Goal: Task Accomplishment & Management: Complete application form

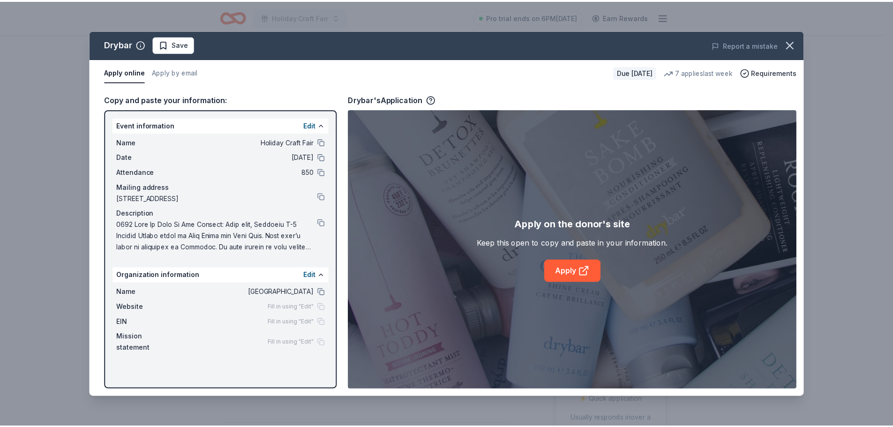
scroll to position [47, 0]
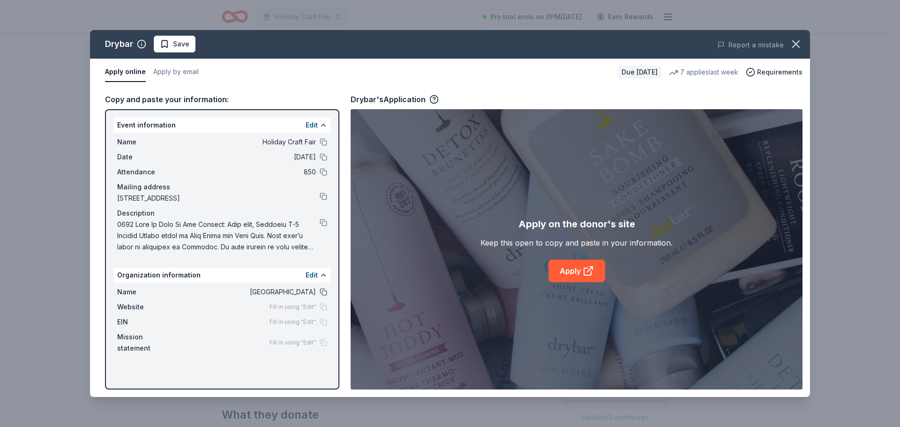
click at [321, 291] on button at bounding box center [323, 291] width 7 height 7
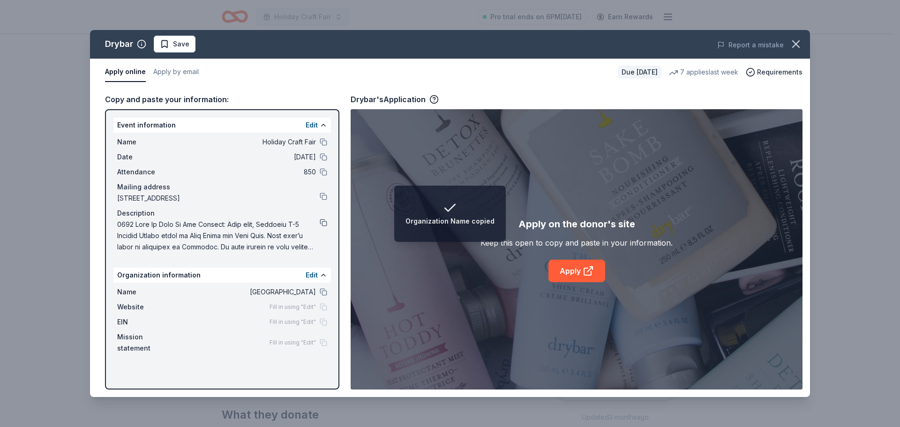
click at [321, 223] on button at bounding box center [323, 222] width 7 height 7
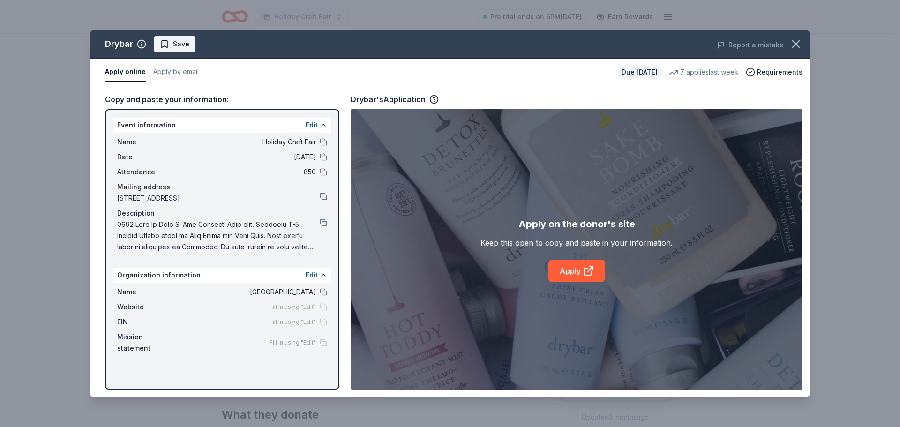
click at [173, 40] on span "Save" at bounding box center [181, 43] width 16 height 11
click at [800, 44] on icon "button" at bounding box center [795, 43] width 13 height 13
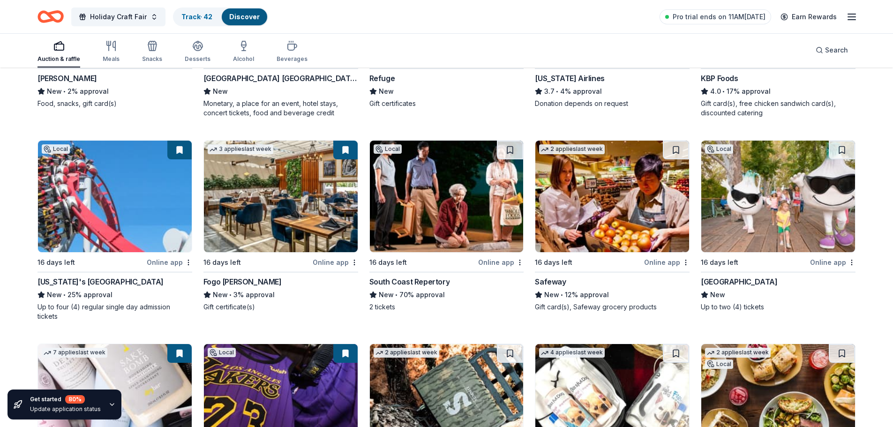
scroll to position [649, 0]
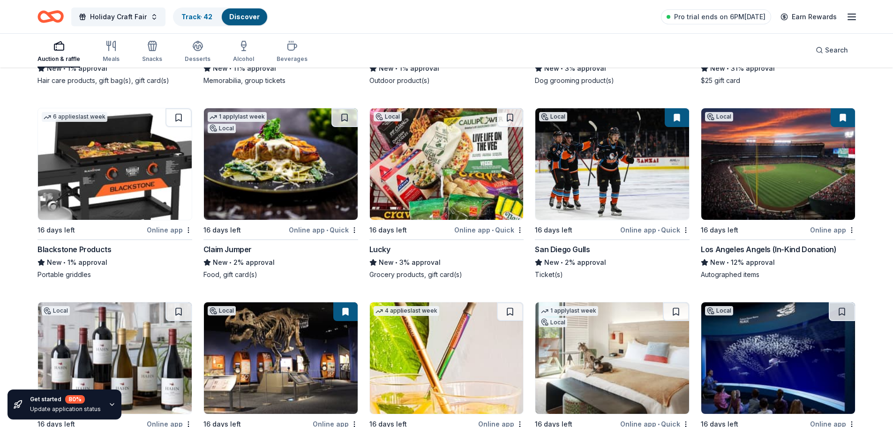
scroll to position [1238, 0]
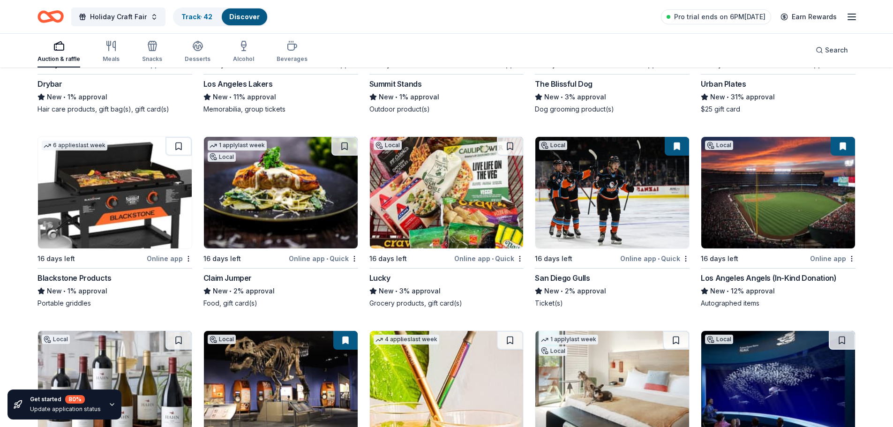
click at [776, 272] on div "Los Angeles Angels (In-Kind Donation)" at bounding box center [768, 277] width 135 height 11
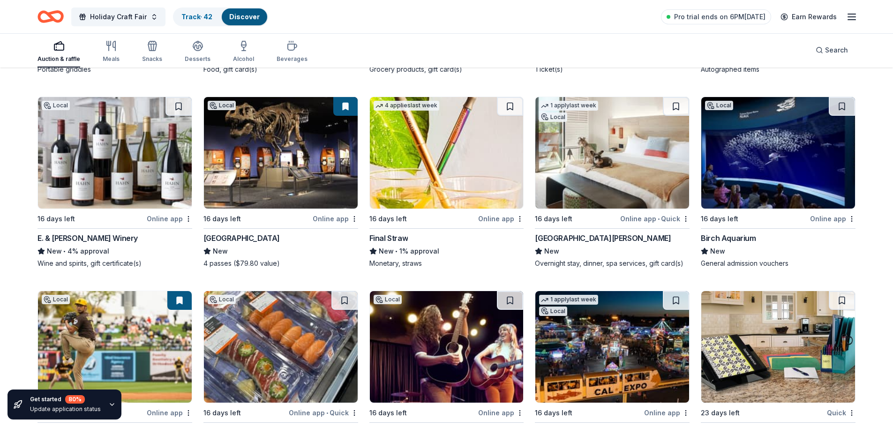
scroll to position [1472, 0]
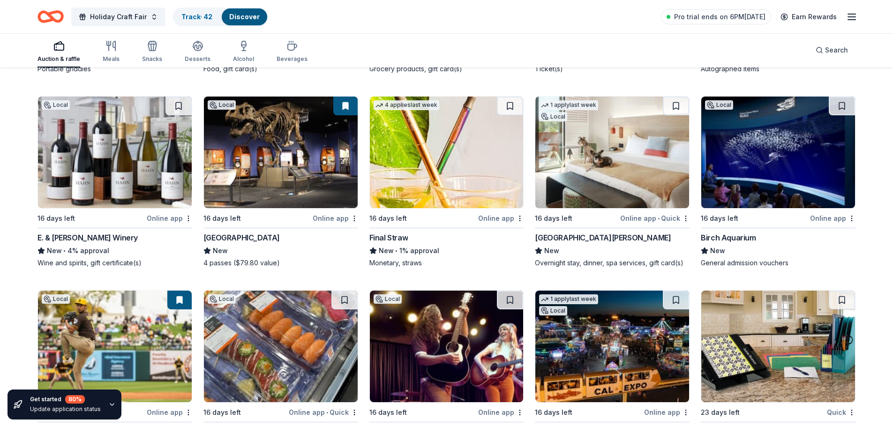
click at [810, 213] on div "16 days left Online app" at bounding box center [778, 218] width 155 height 12
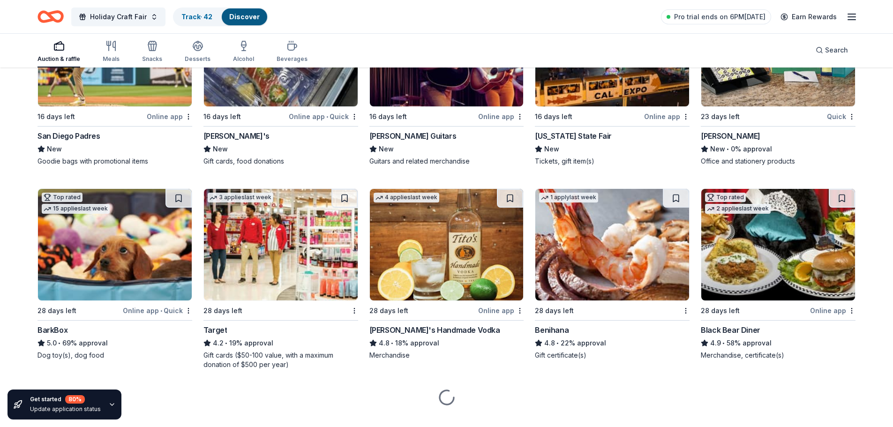
scroll to position [1775, 0]
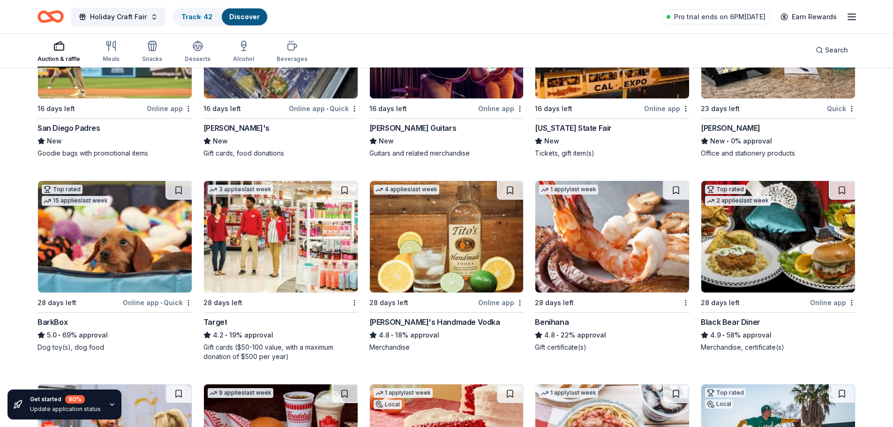
click at [641, 297] on div "28 days left" at bounding box center [606, 303] width 143 height 12
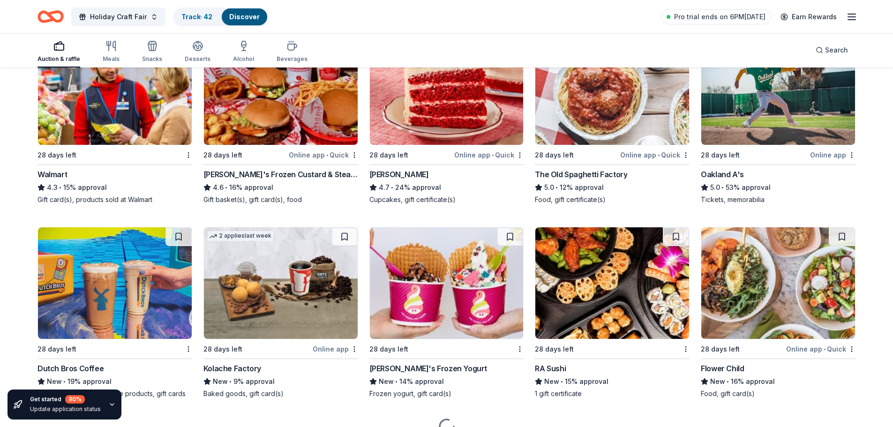
scroll to position [2150, 0]
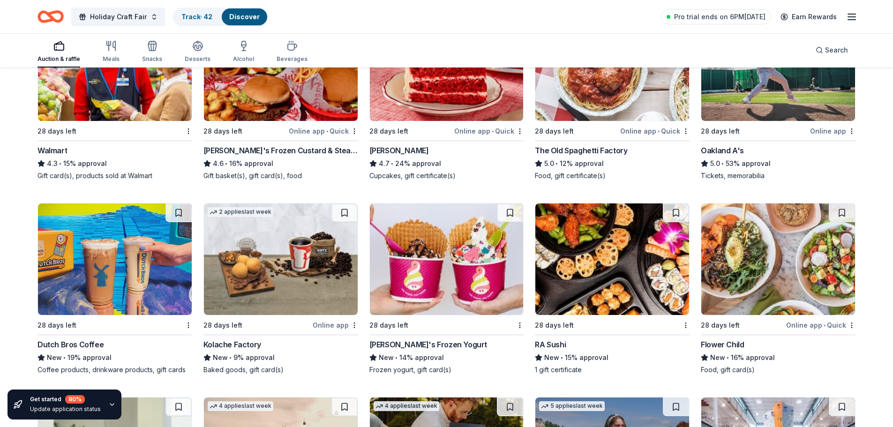
click at [167, 319] on div "28 days left" at bounding box center [108, 325] width 143 height 12
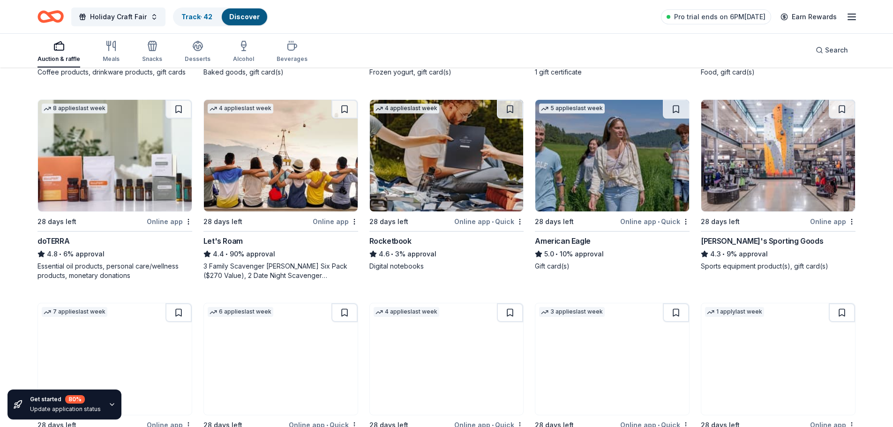
scroll to position [2431, 0]
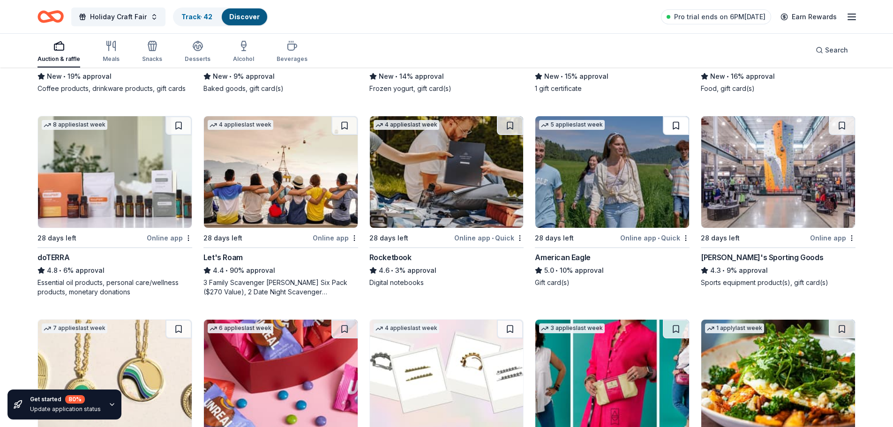
click at [685, 116] on button at bounding box center [676, 125] width 26 height 19
click at [648, 233] on div "Online app • Quick" at bounding box center [654, 238] width 69 height 12
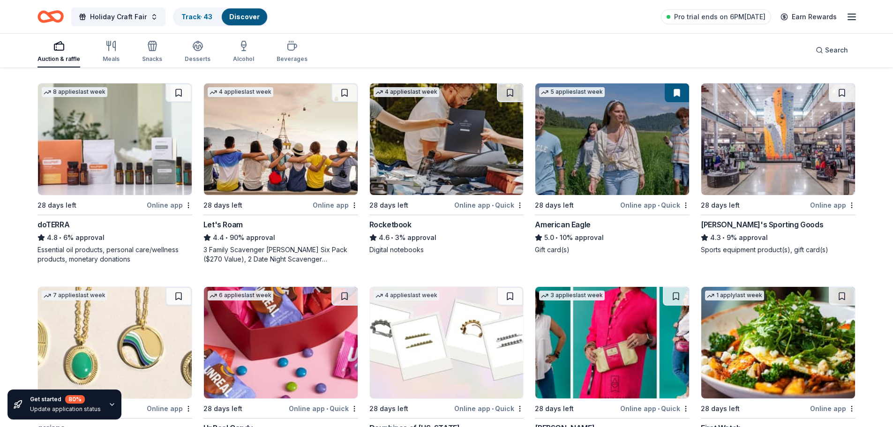
scroll to position [2570, 0]
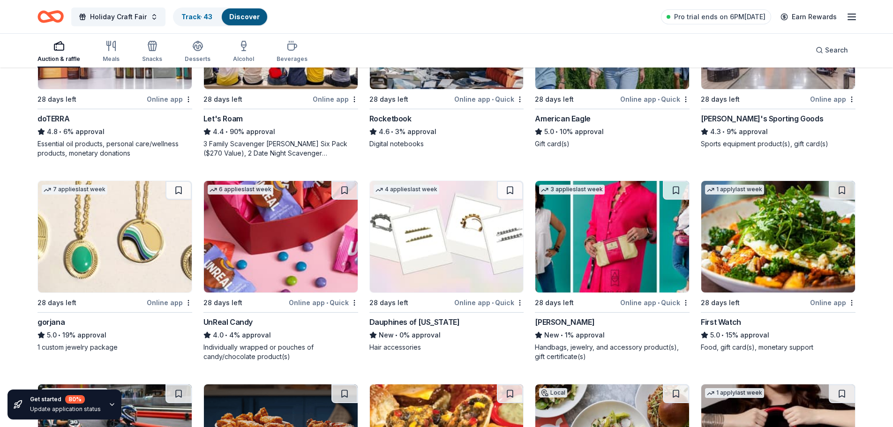
click at [143, 297] on div "28 days left" at bounding box center [90, 303] width 107 height 12
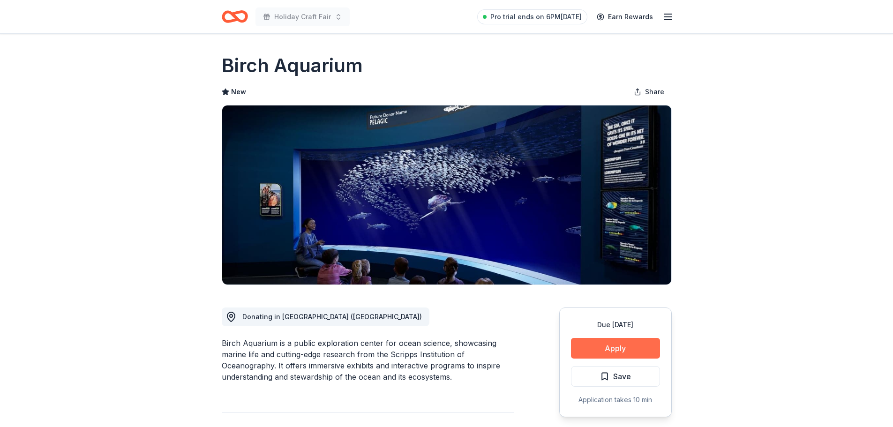
click at [635, 339] on button "Apply" at bounding box center [615, 348] width 89 height 21
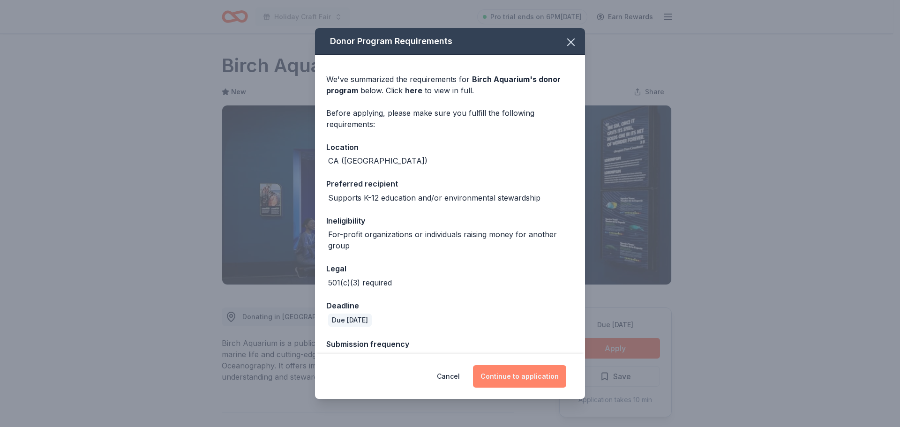
click at [532, 373] on button "Continue to application" at bounding box center [519, 376] width 93 height 22
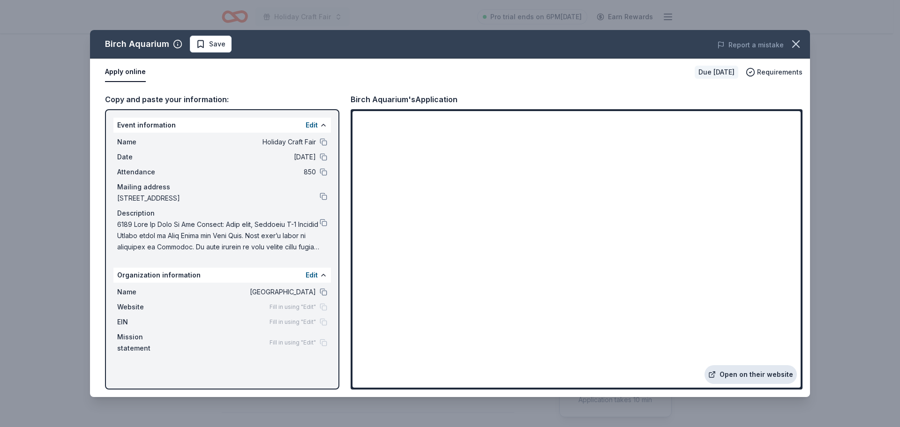
click at [741, 378] on link "Open on their website" at bounding box center [750, 374] width 92 height 19
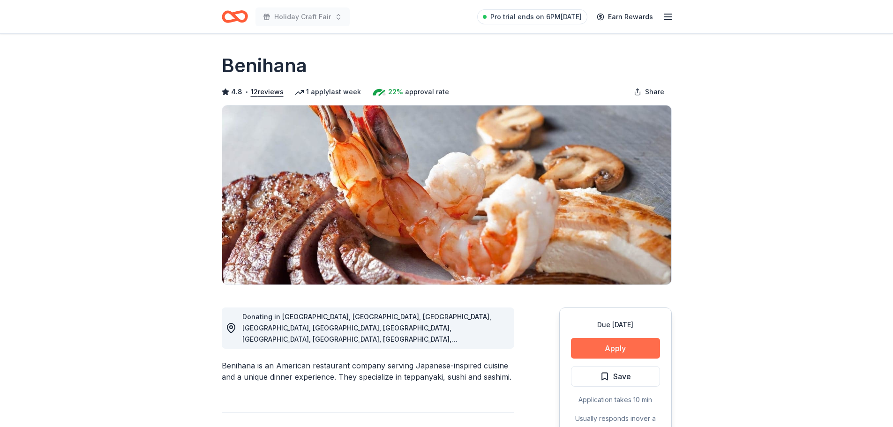
click at [626, 353] on button "Apply" at bounding box center [615, 348] width 89 height 21
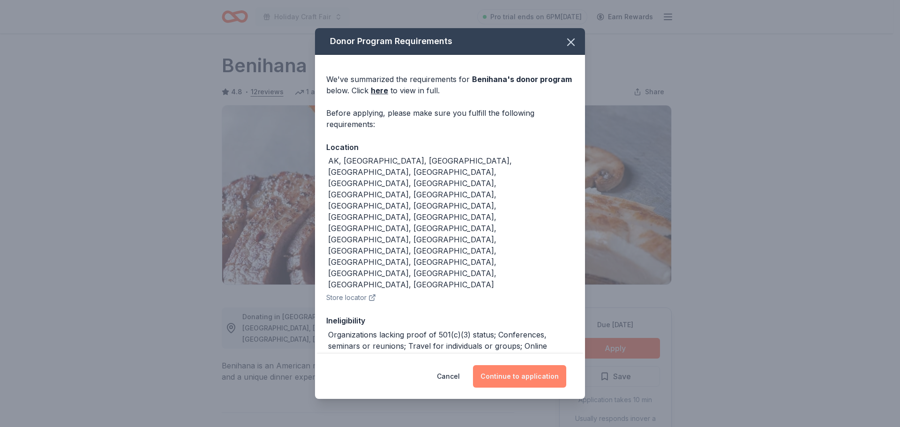
click at [508, 368] on button "Continue to application" at bounding box center [519, 376] width 93 height 22
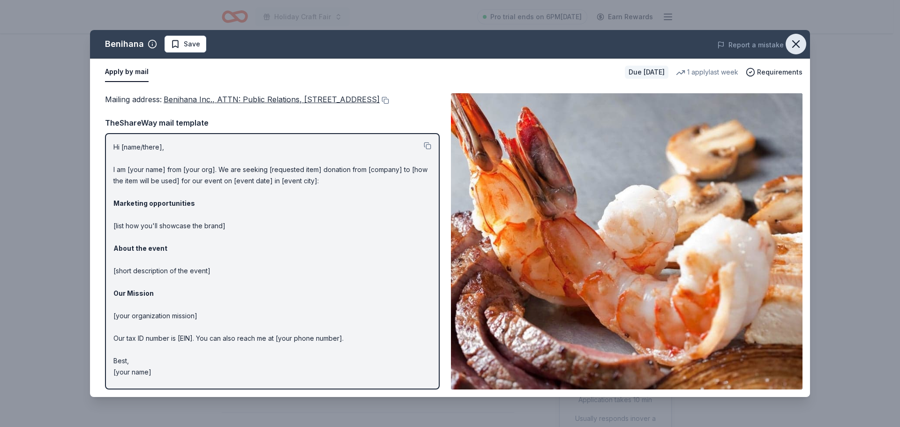
click at [797, 45] on icon "button" at bounding box center [795, 44] width 7 height 7
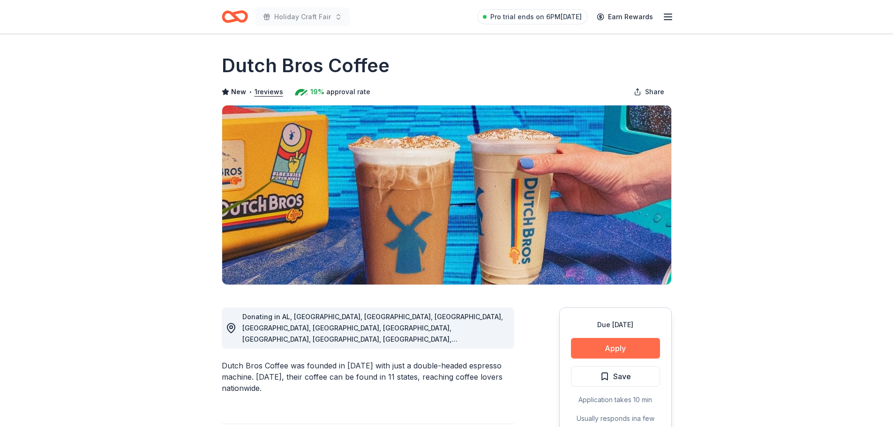
click at [610, 340] on button "Apply" at bounding box center [615, 348] width 89 height 21
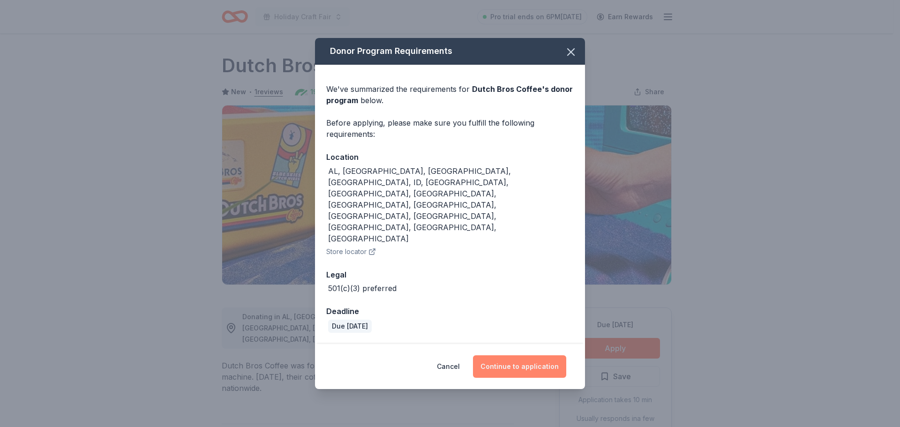
click at [520, 355] on button "Continue to application" at bounding box center [519, 366] width 93 height 22
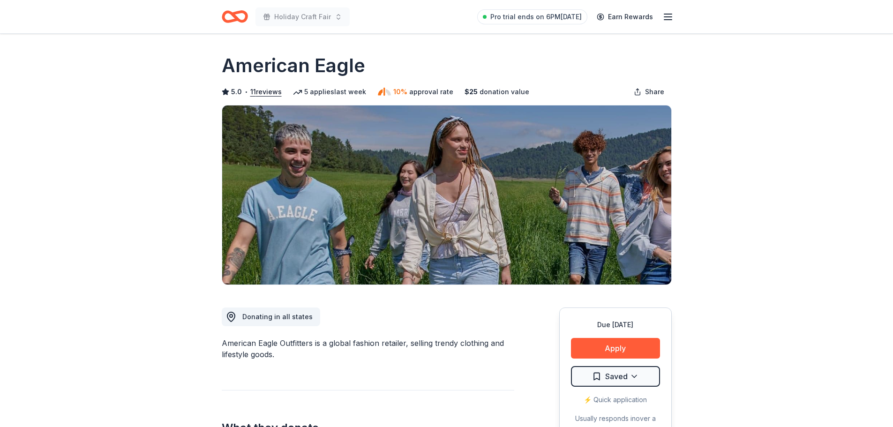
click at [574, 336] on div "Due [DATE] Apply Saved ⚡️ Quick application Usually responds in over a month" at bounding box center [615, 377] width 112 height 140
click at [587, 341] on button "Apply" at bounding box center [615, 348] width 89 height 21
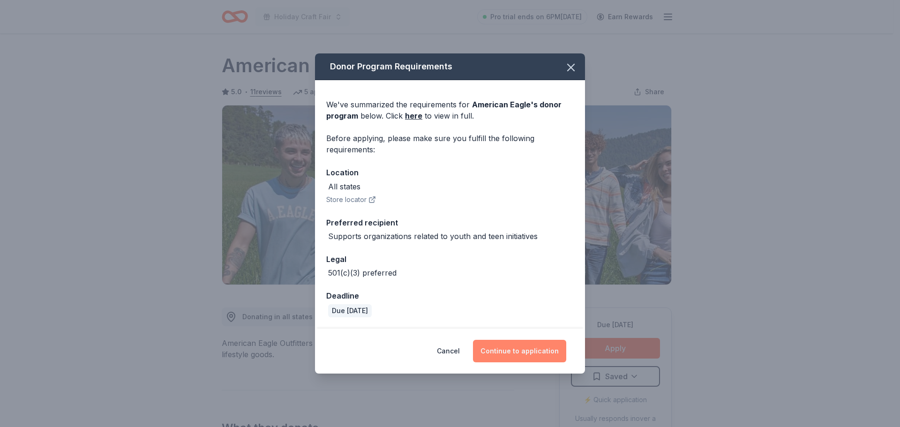
click at [514, 350] on button "Continue to application" at bounding box center [519, 351] width 93 height 22
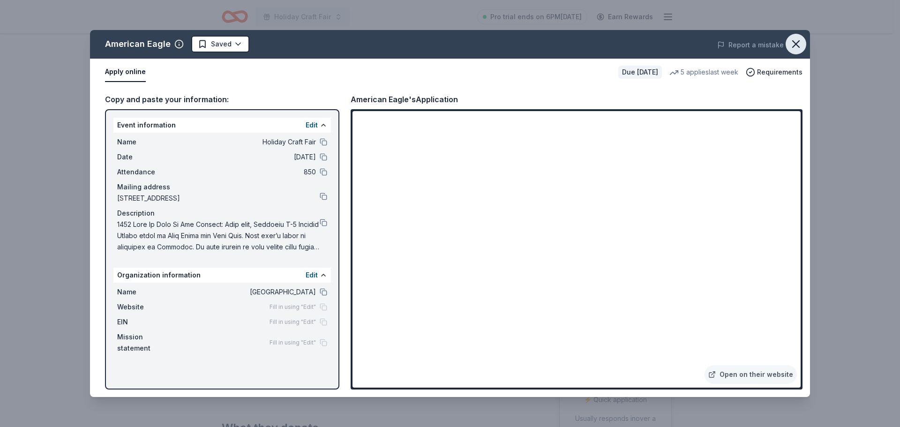
click at [804, 44] on button "button" at bounding box center [795, 44] width 21 height 21
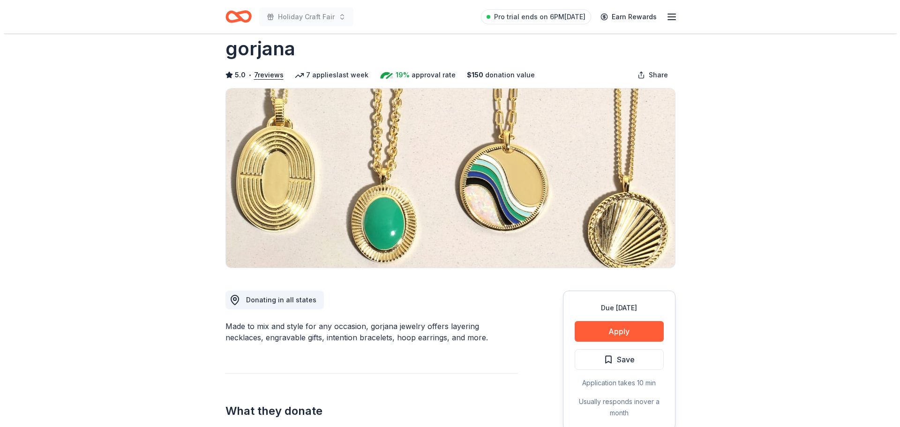
scroll to position [47, 0]
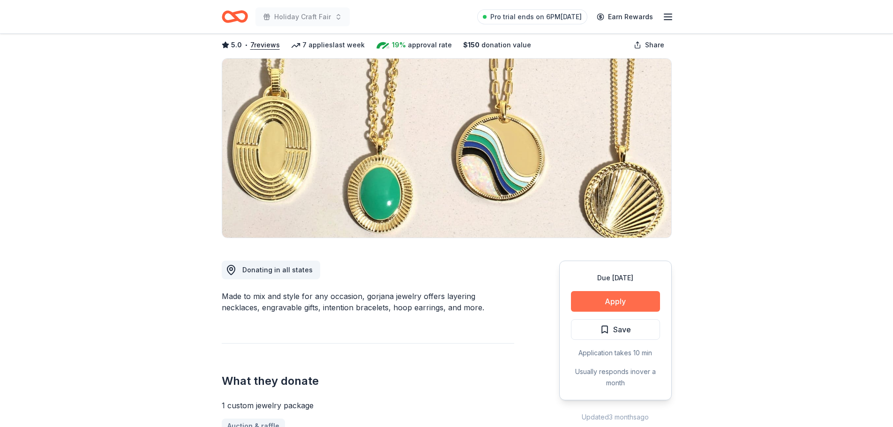
click at [602, 304] on button "Apply" at bounding box center [615, 301] width 89 height 21
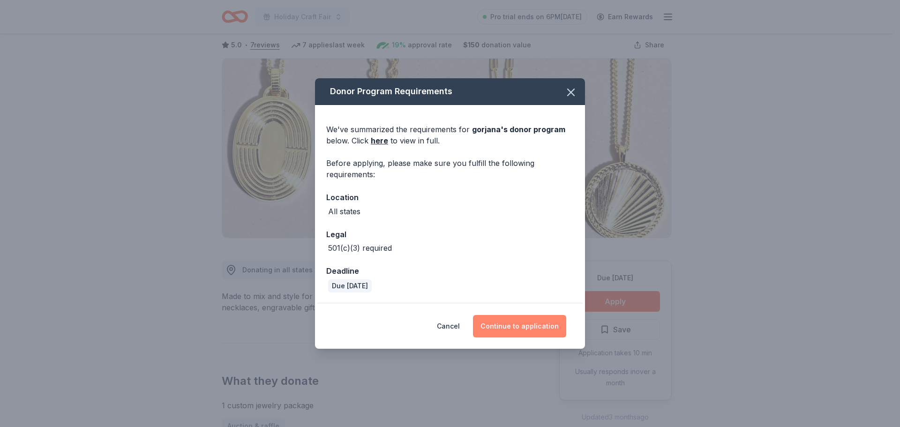
click at [511, 318] on button "Continue to application" at bounding box center [519, 326] width 93 height 22
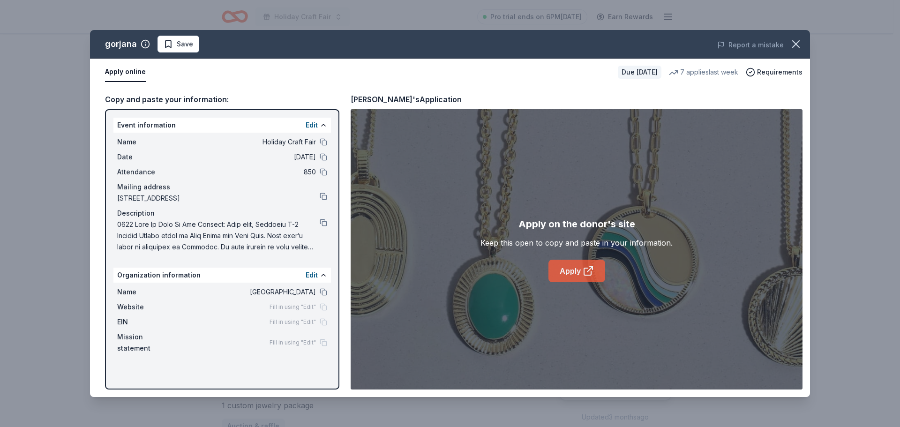
click at [583, 265] on icon at bounding box center [587, 270] width 11 height 11
